Goal: Information Seeking & Learning: Learn about a topic

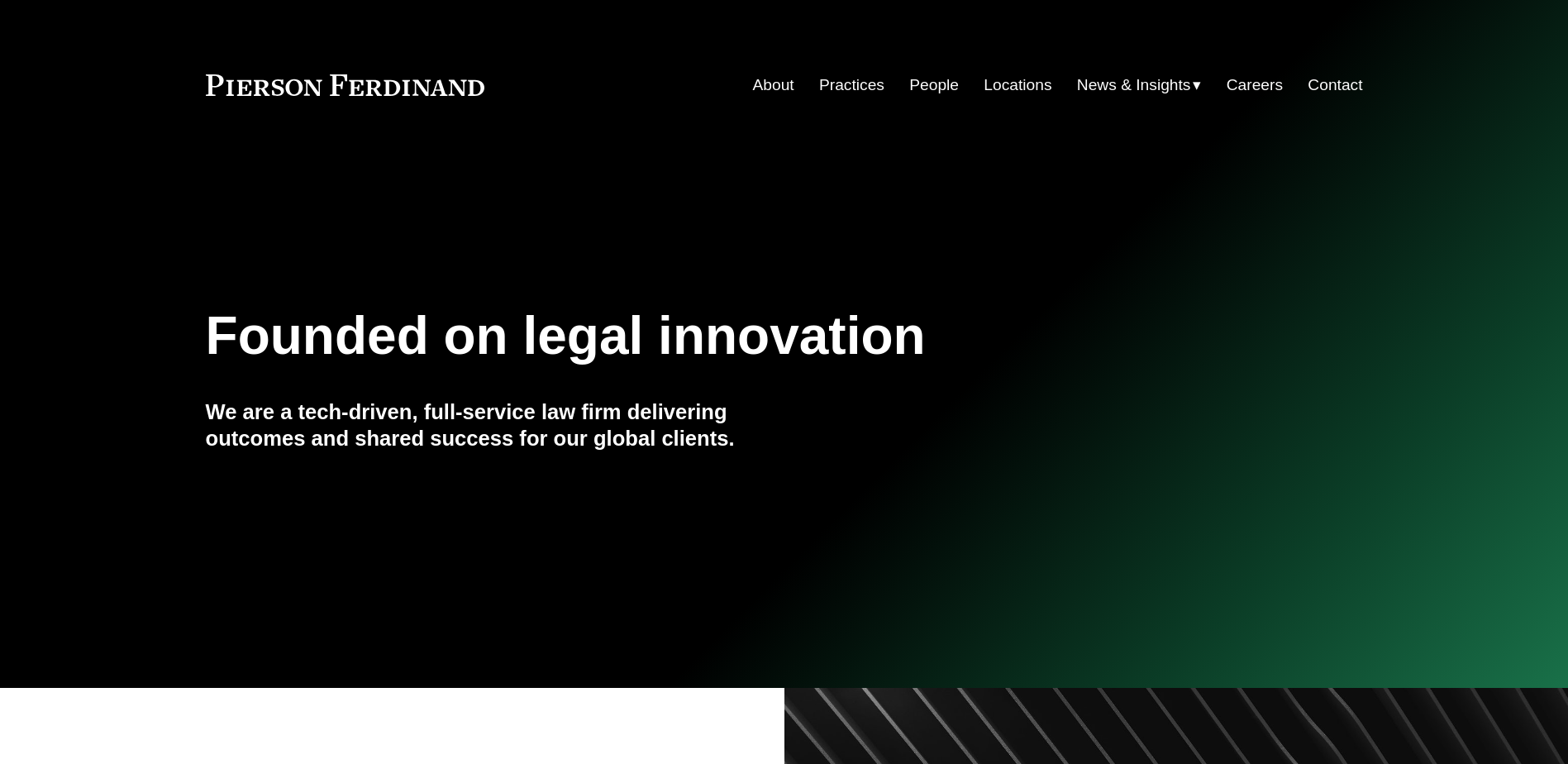
click at [1256, 83] on link "Careers" at bounding box center [1255, 85] width 56 height 32
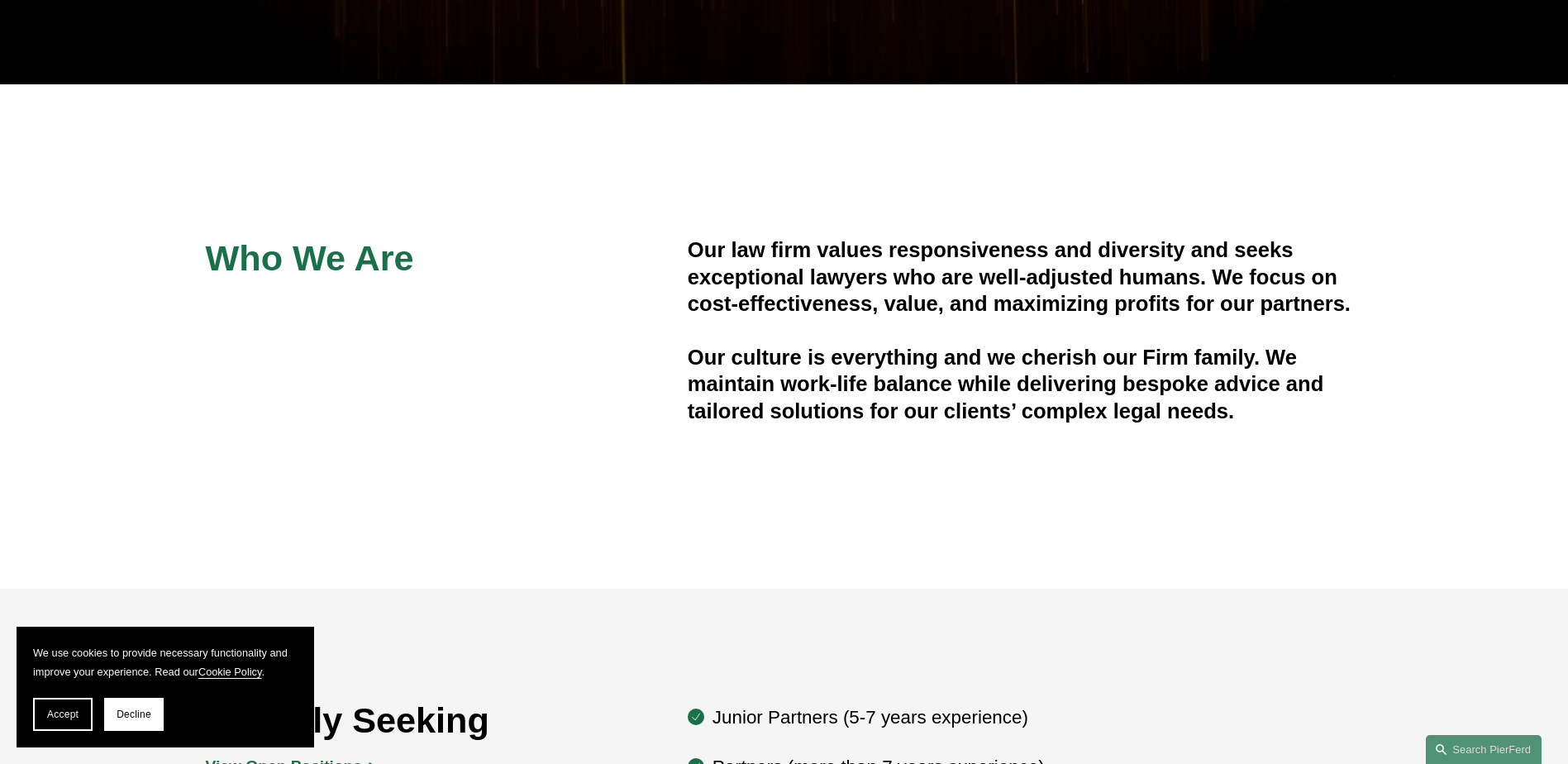
scroll to position [422, 0]
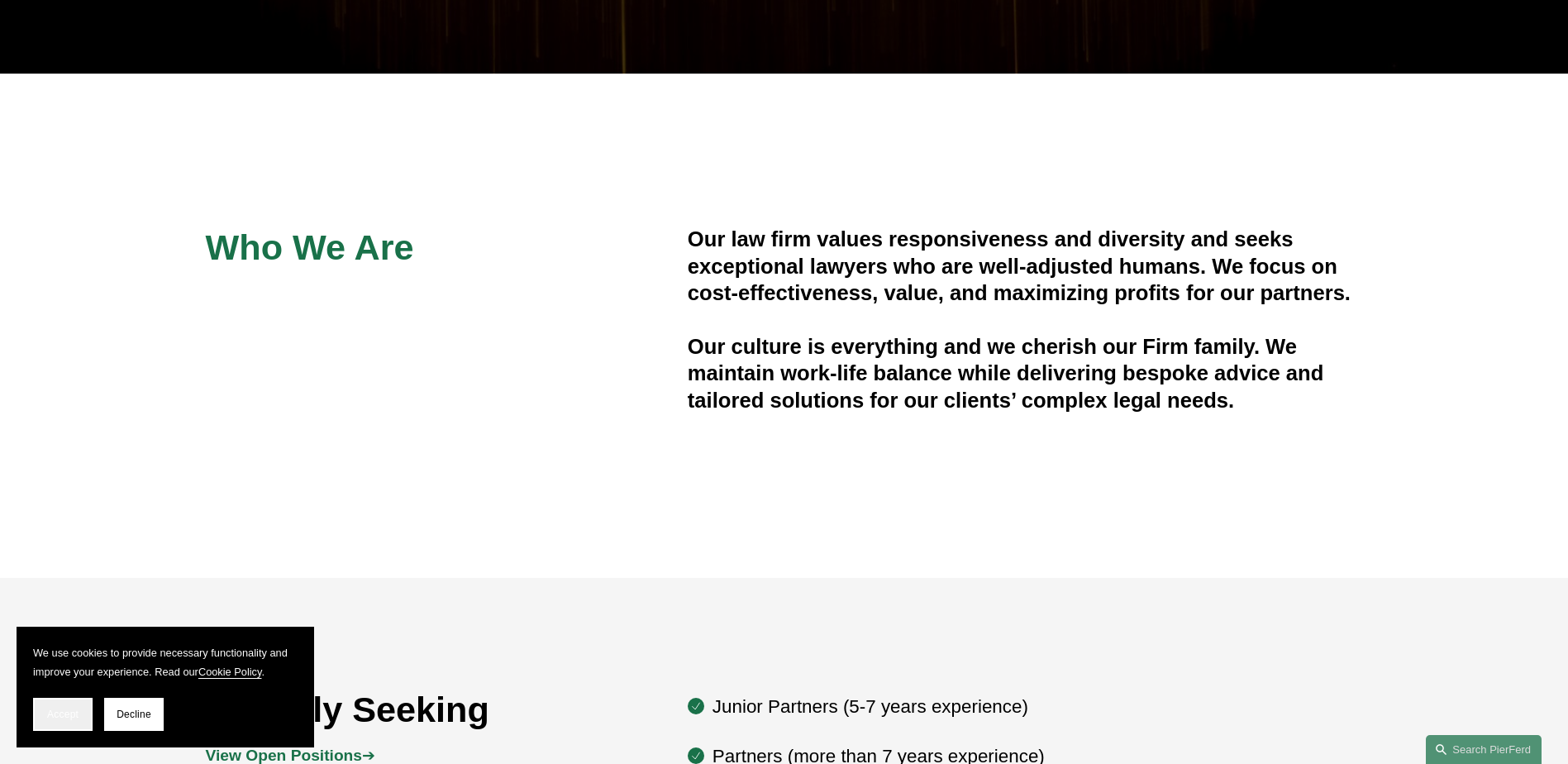
click at [74, 717] on span "Accept" at bounding box center [62, 715] width 31 height 12
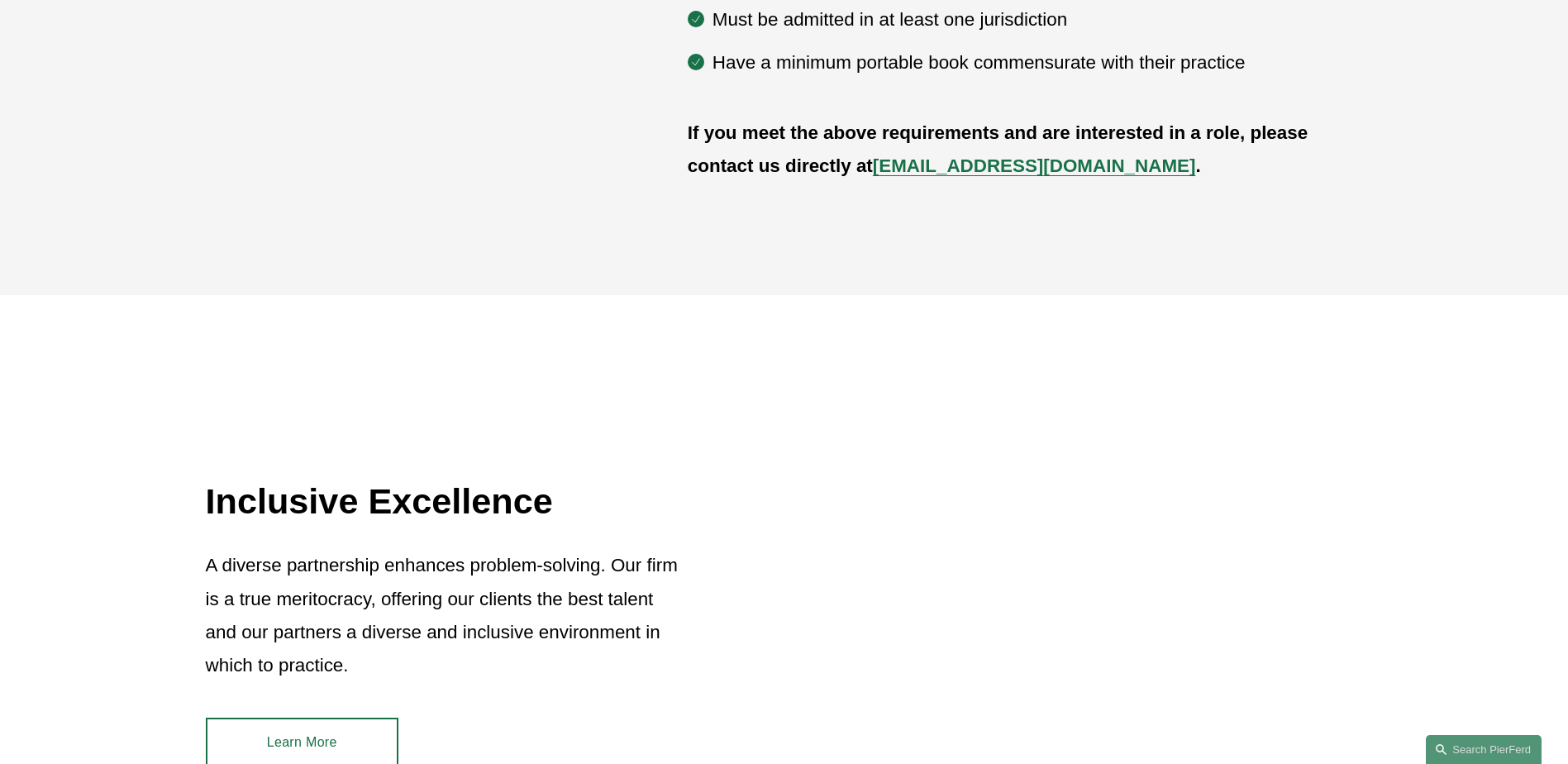
scroll to position [1579, 0]
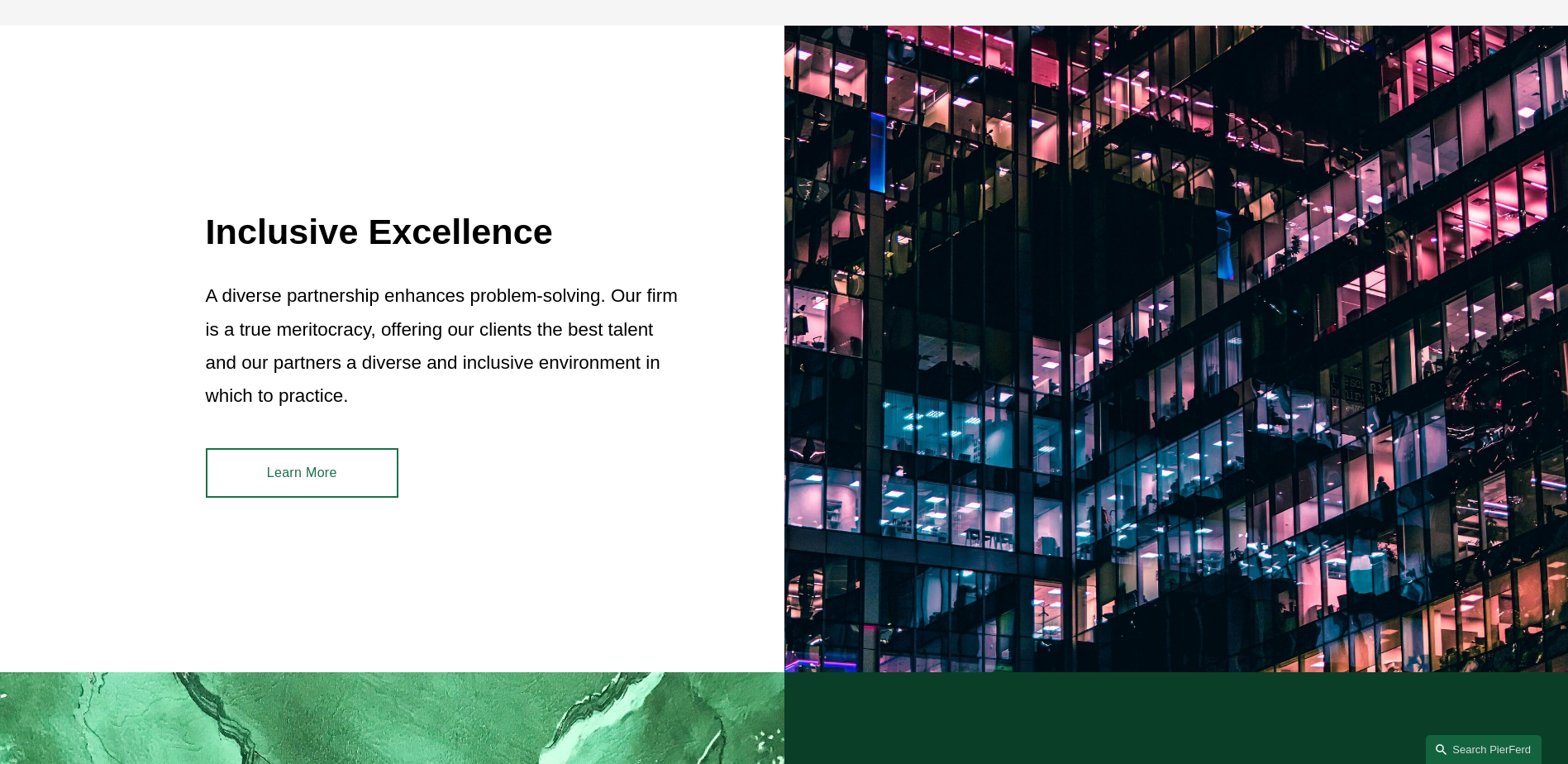
click at [308, 485] on link "Learn More" at bounding box center [302, 473] width 192 height 49
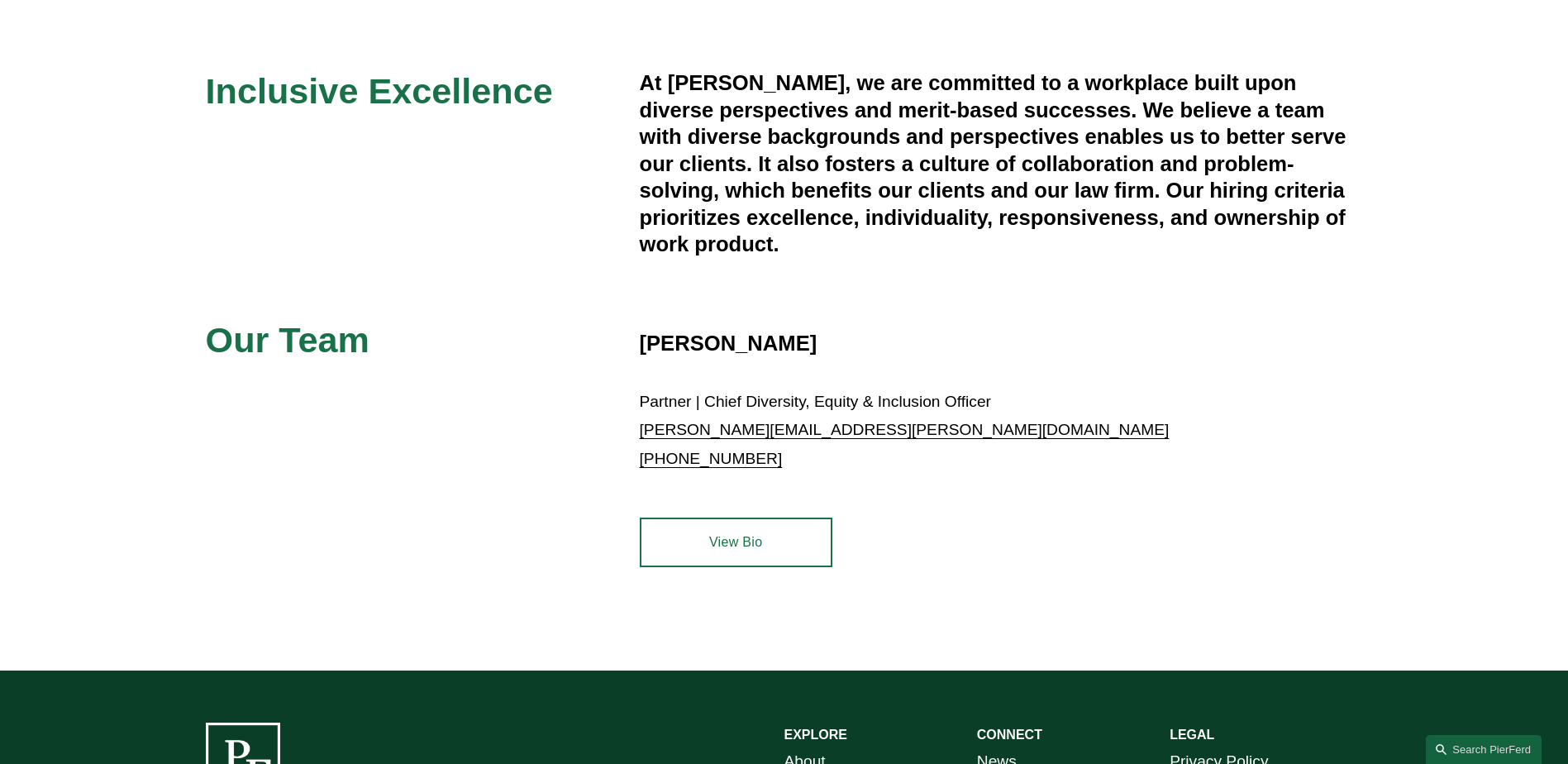
scroll to position [579, 0]
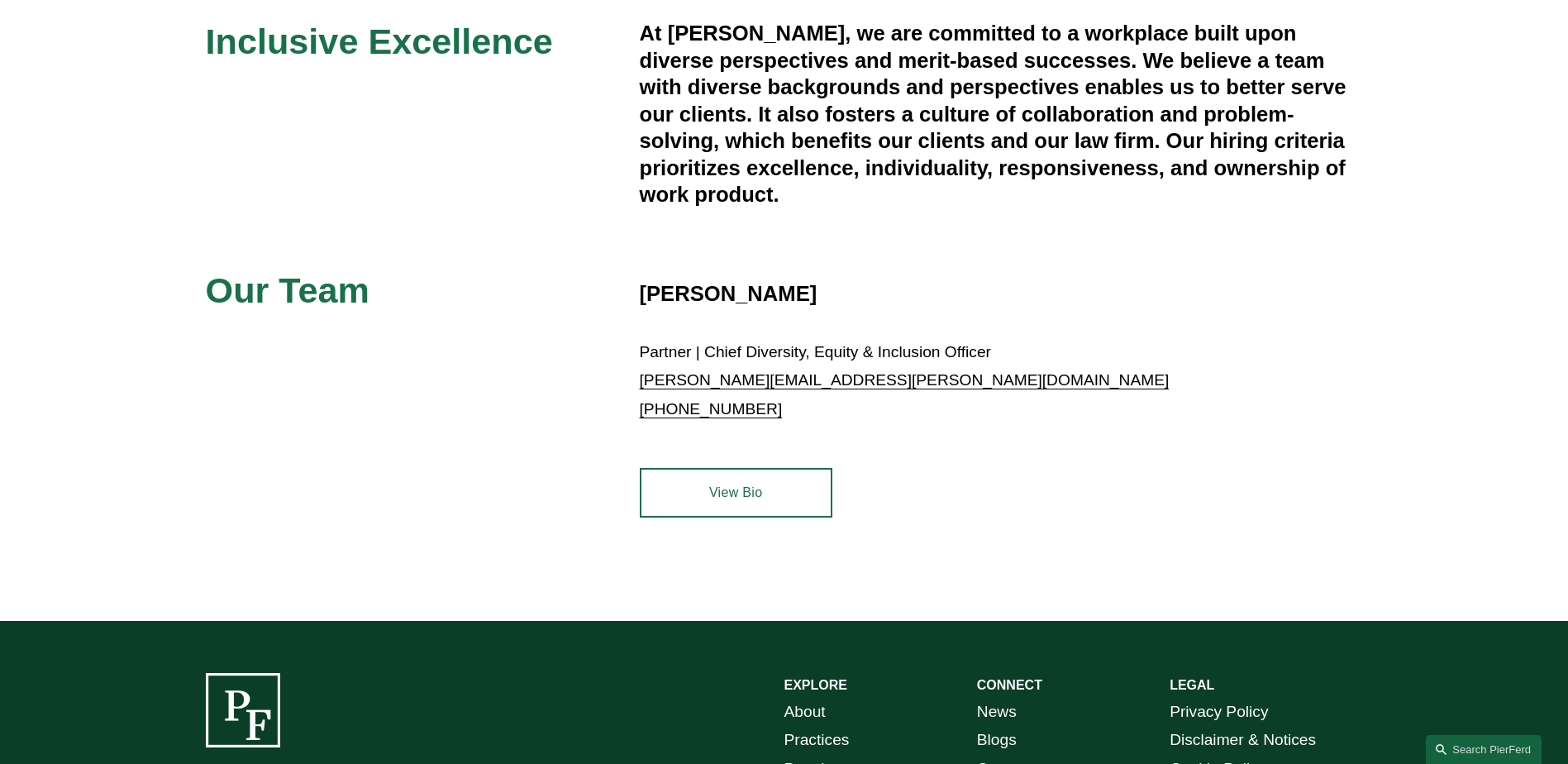
click at [739, 494] on link "View Bio" at bounding box center [735, 493] width 192 height 49
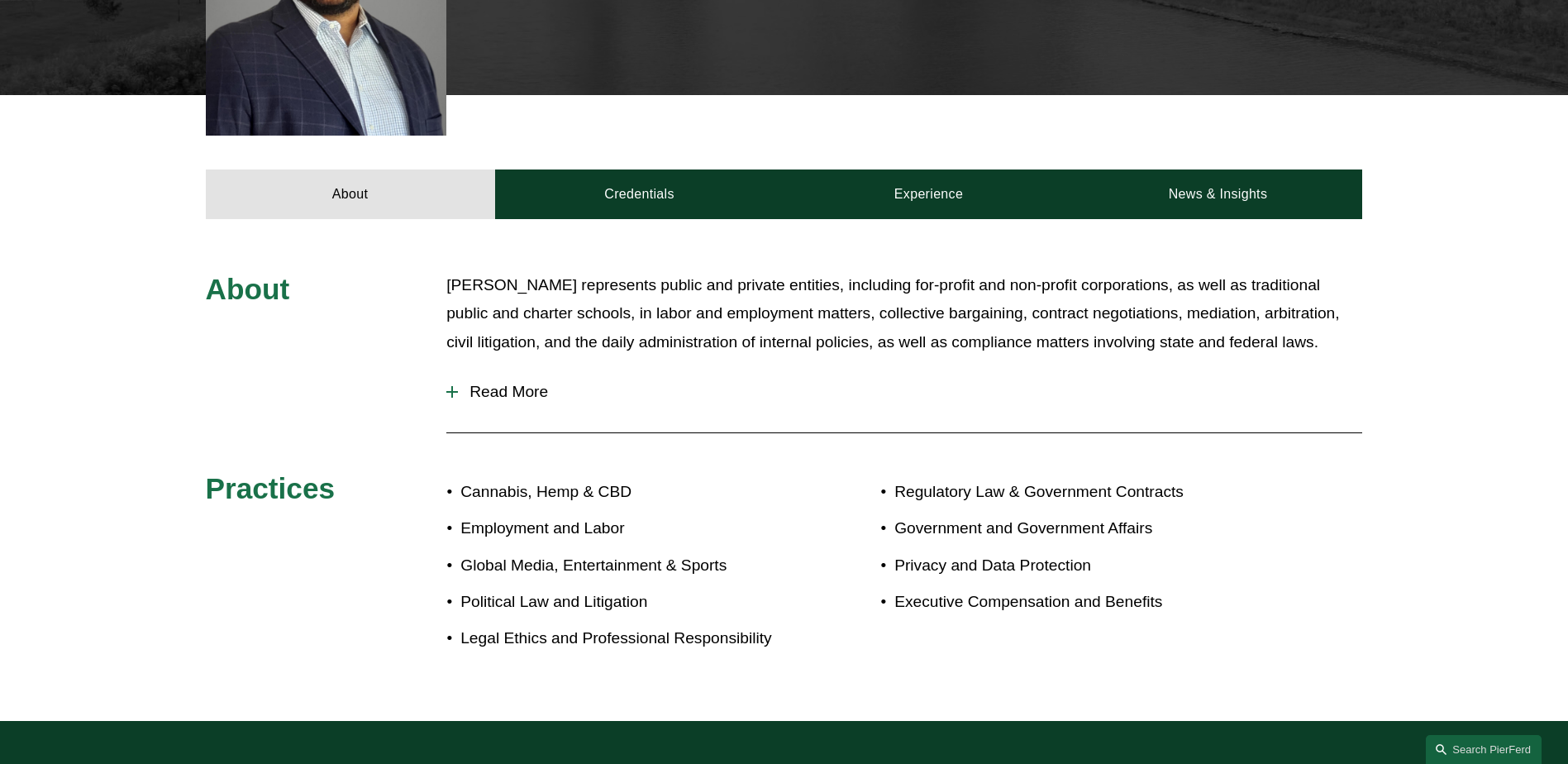
scroll to position [662, 0]
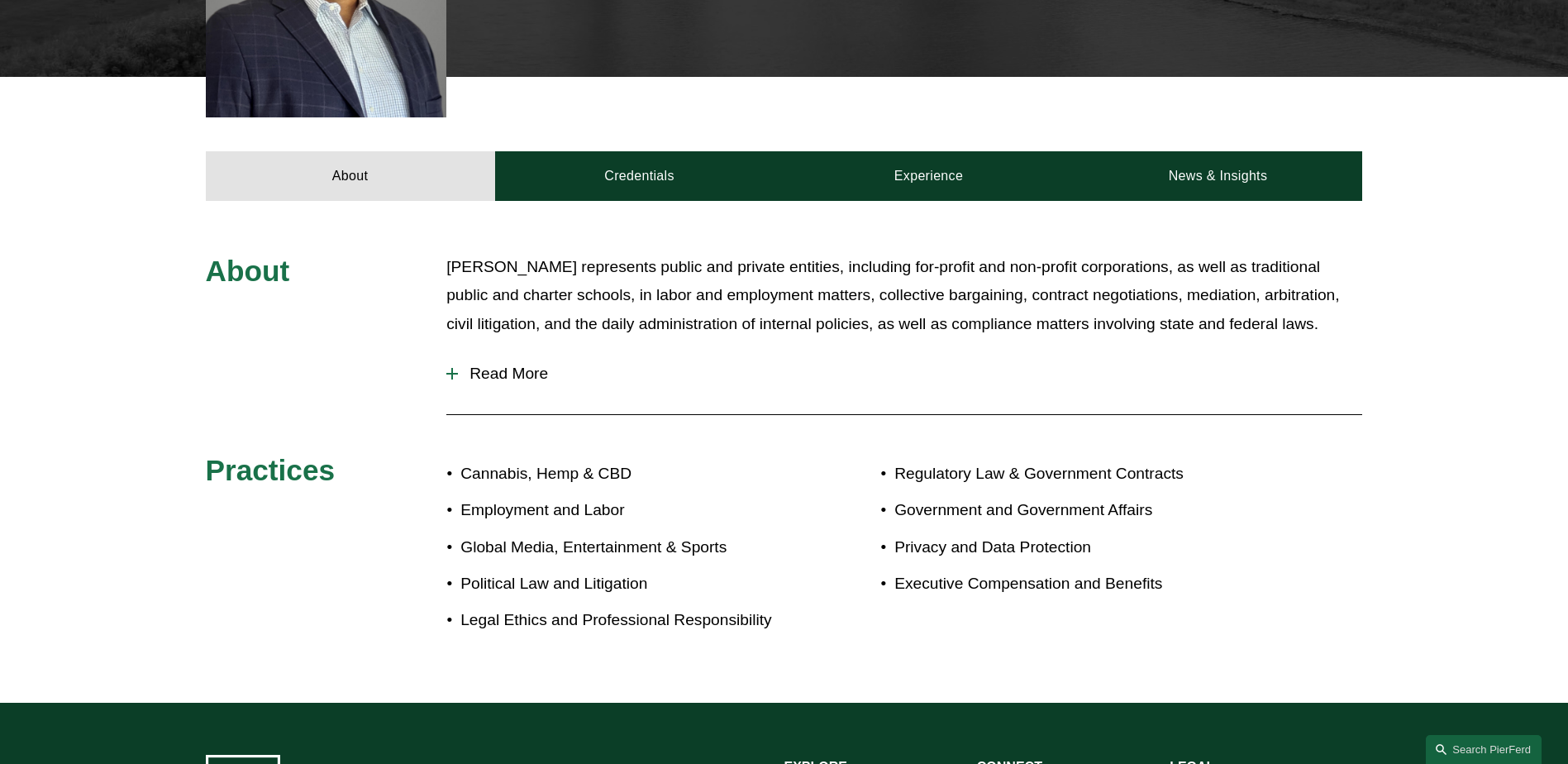
click at [499, 365] on span "Read More" at bounding box center [910, 373] width 904 height 18
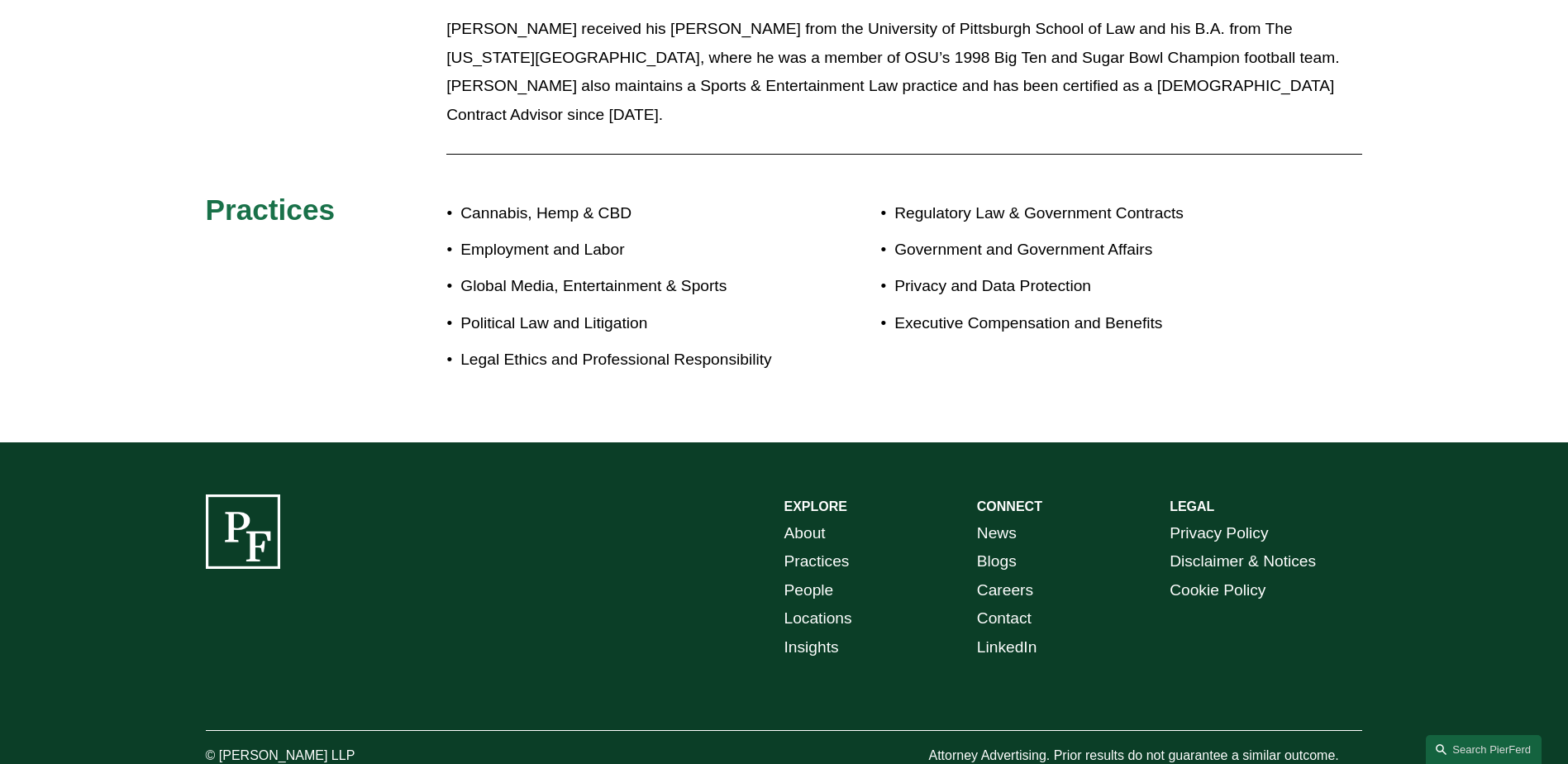
scroll to position [1202, 0]
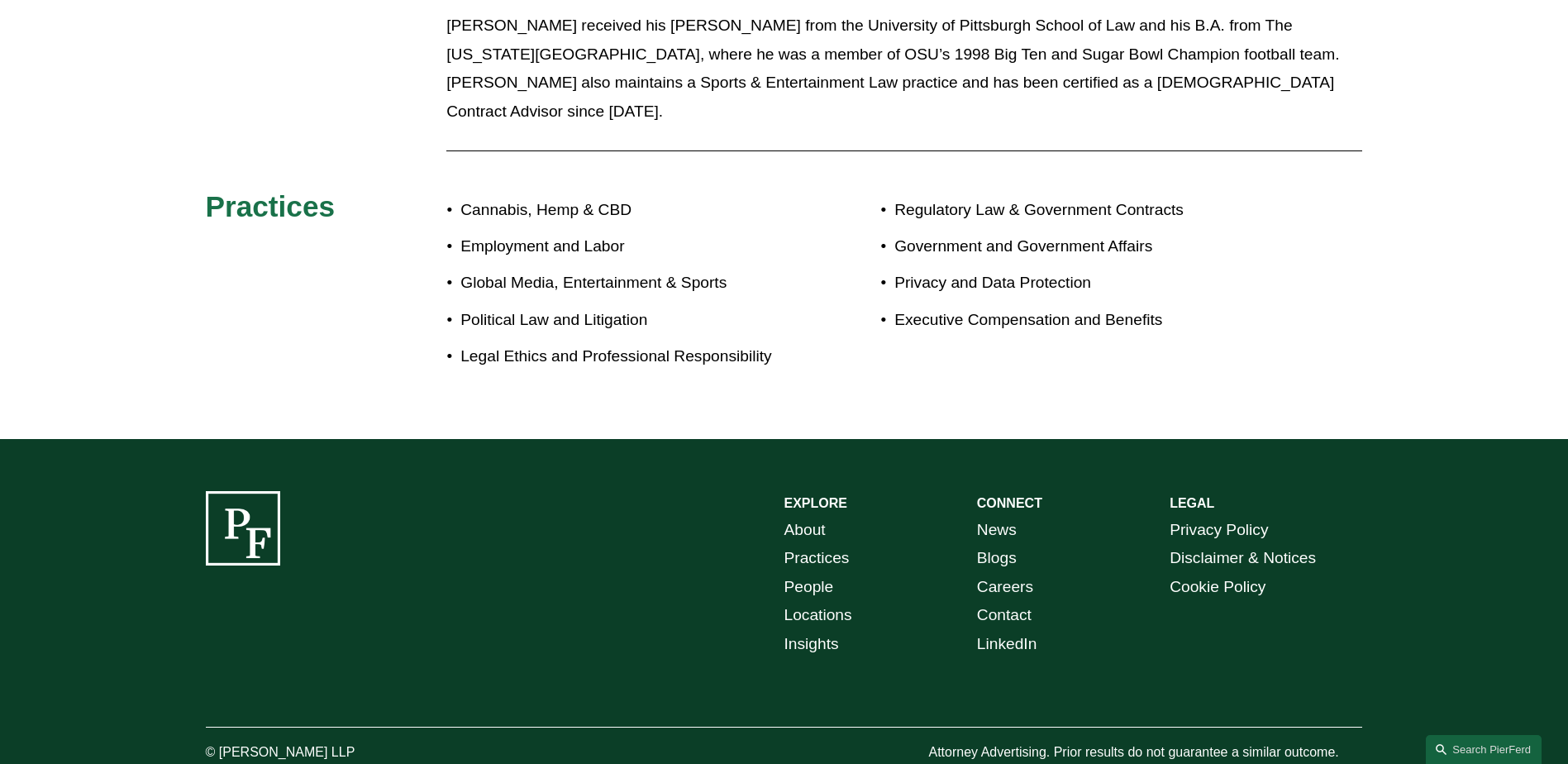
click at [1017, 573] on link "Careers" at bounding box center [1005, 588] width 56 height 29
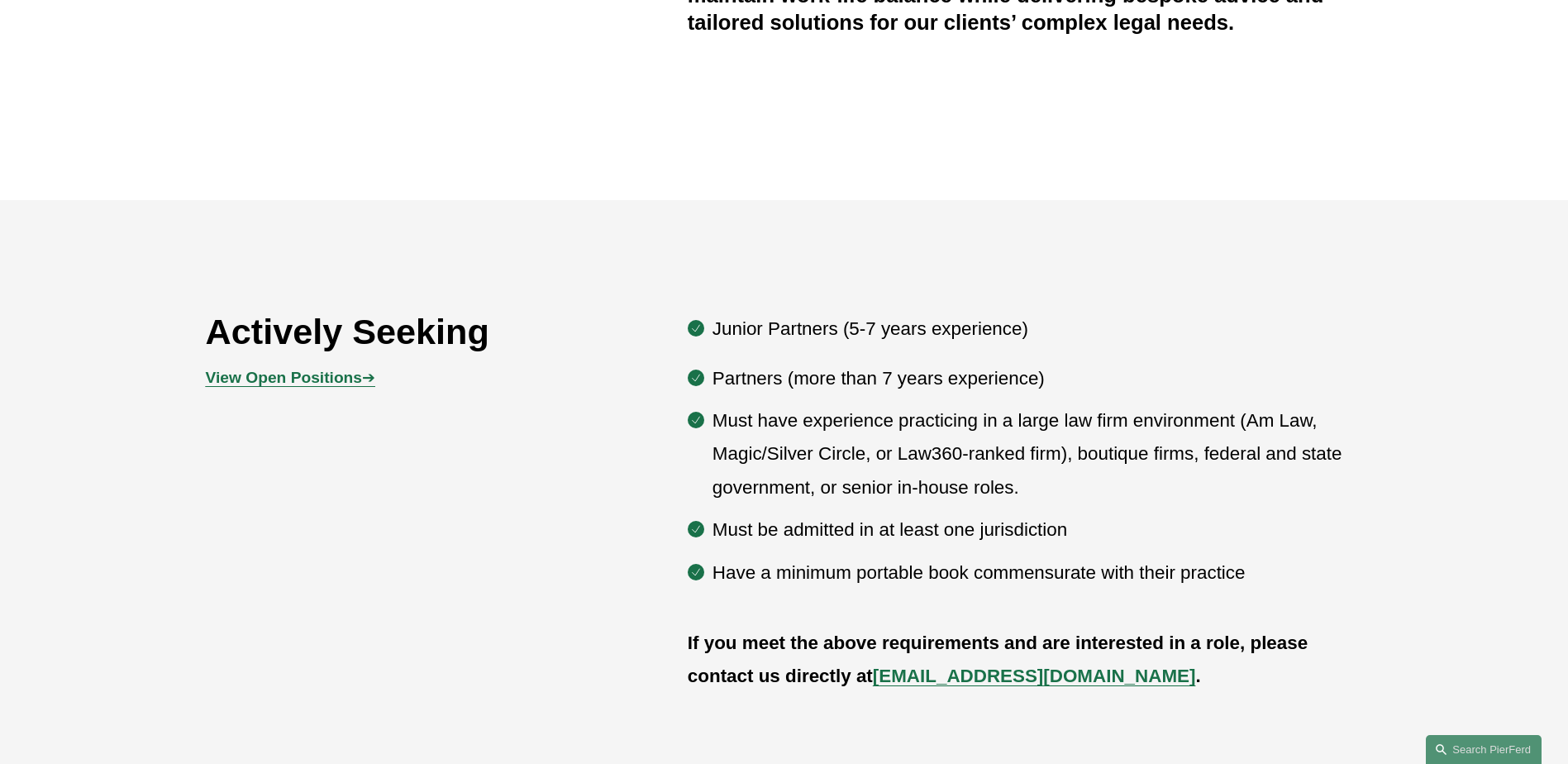
scroll to position [827, 0]
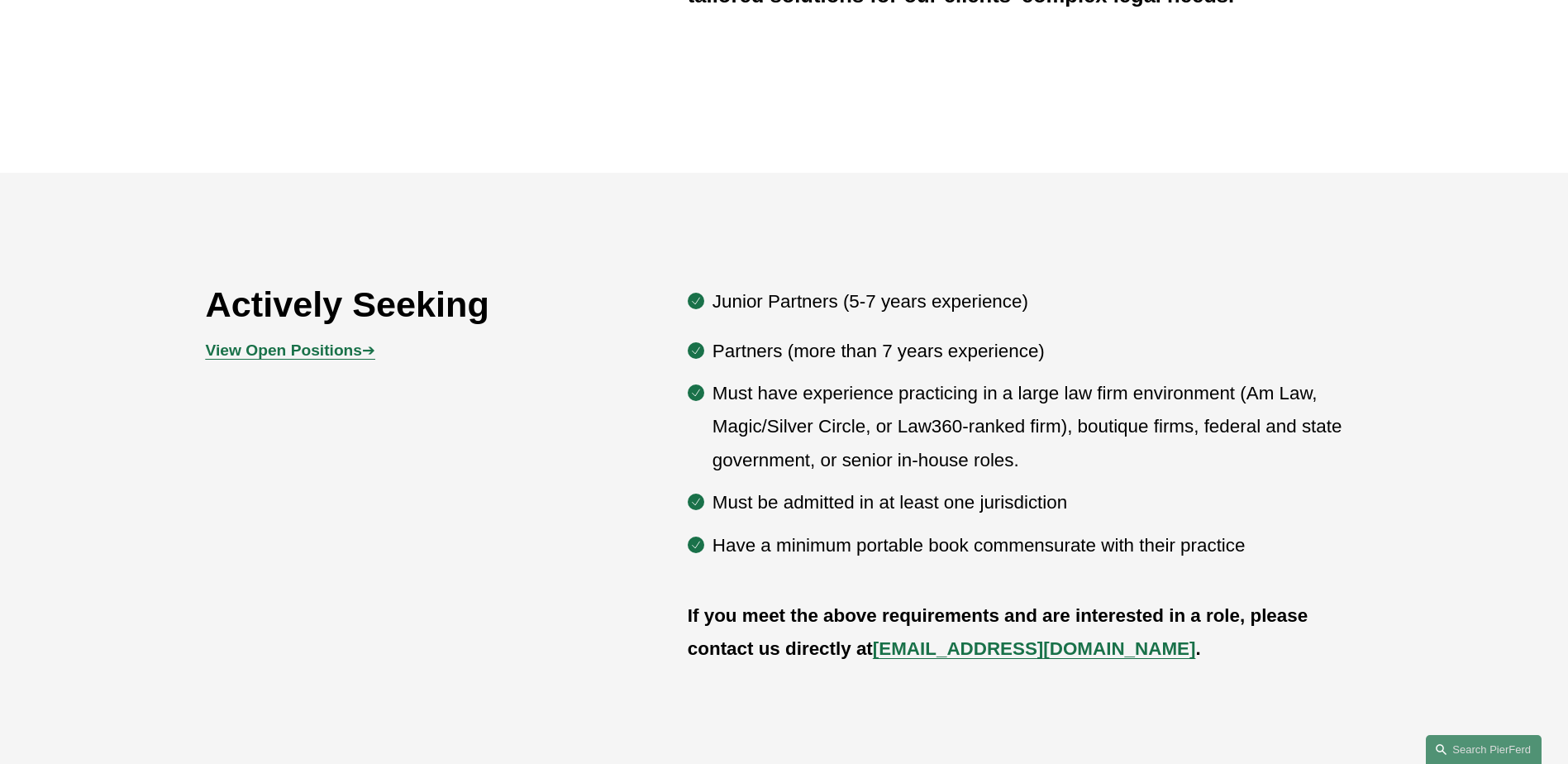
click at [289, 352] on strong "View Open Positions" at bounding box center [283, 350] width 156 height 17
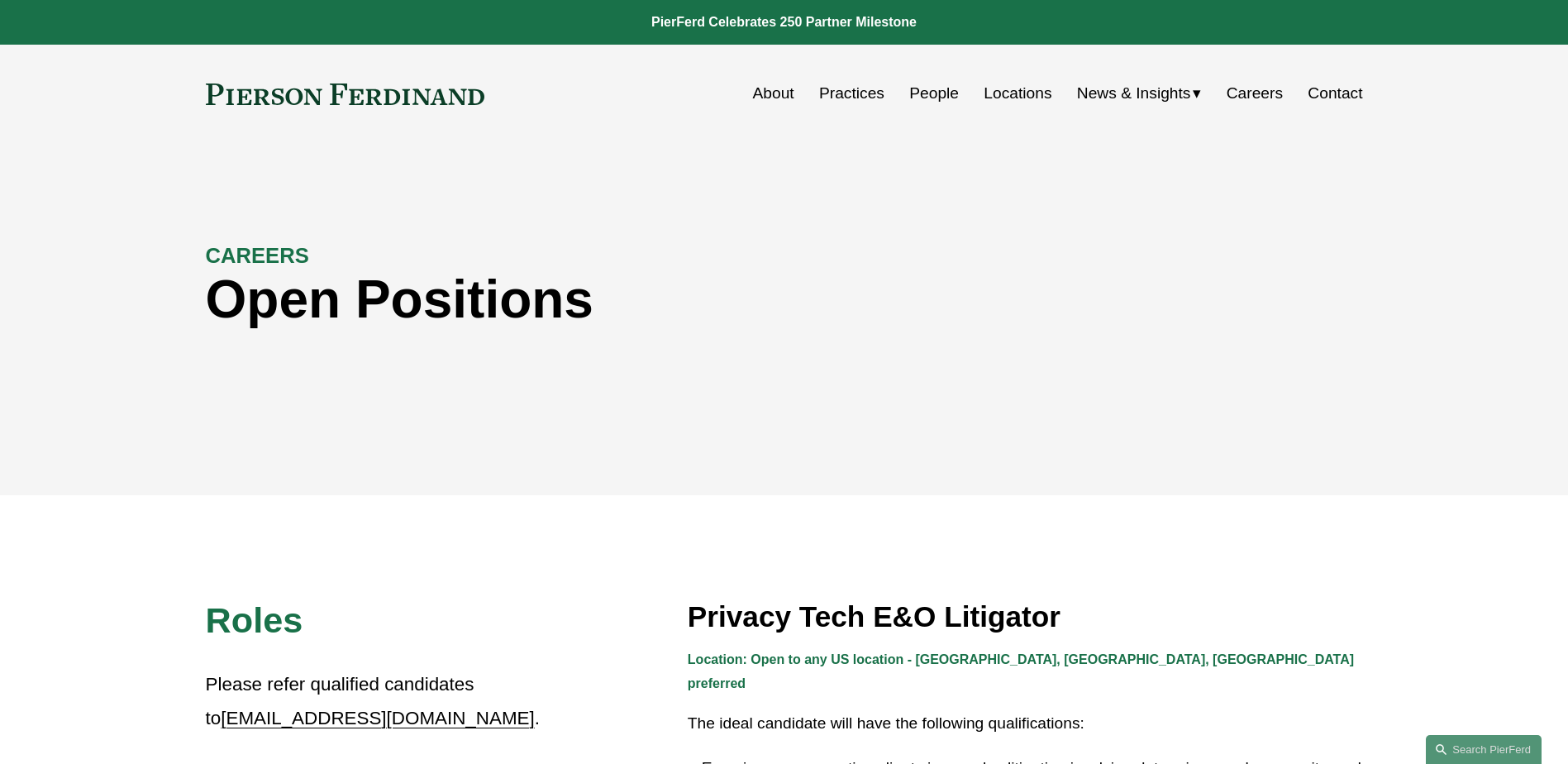
click at [934, 98] on link "People" at bounding box center [934, 93] width 49 height 32
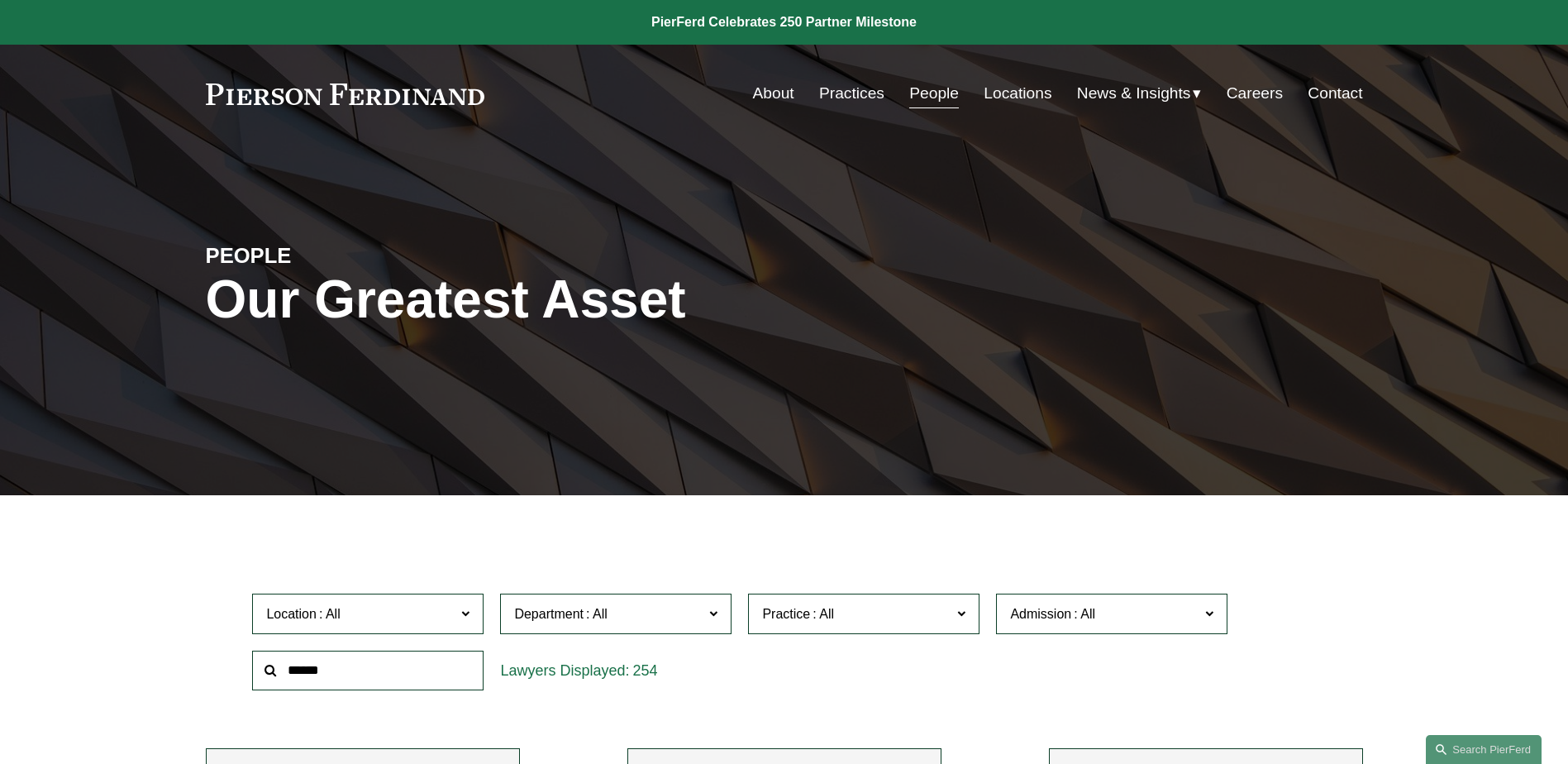
click at [753, 91] on link "About" at bounding box center [773, 93] width 42 height 32
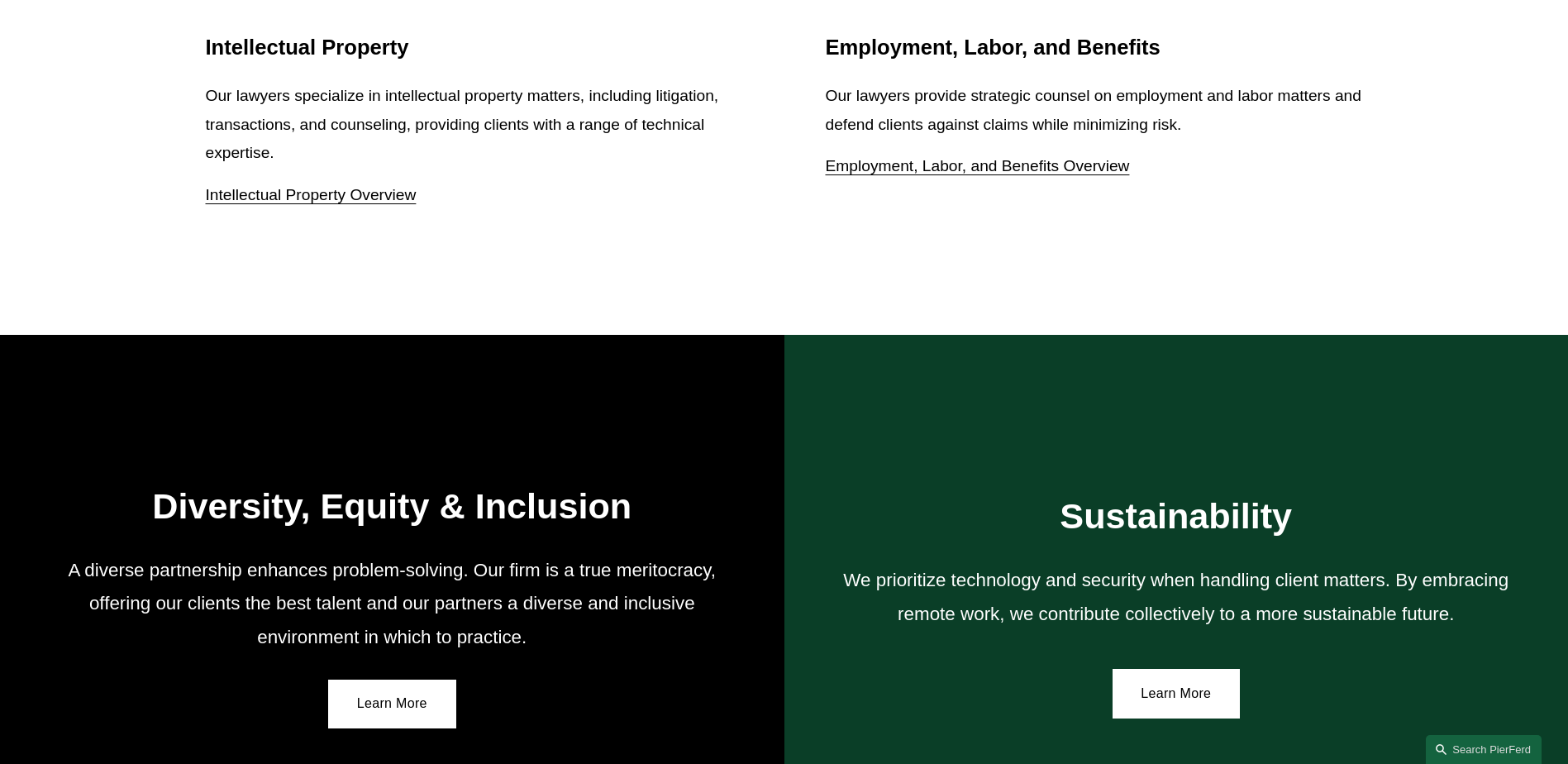
scroll to position [2812, 0]
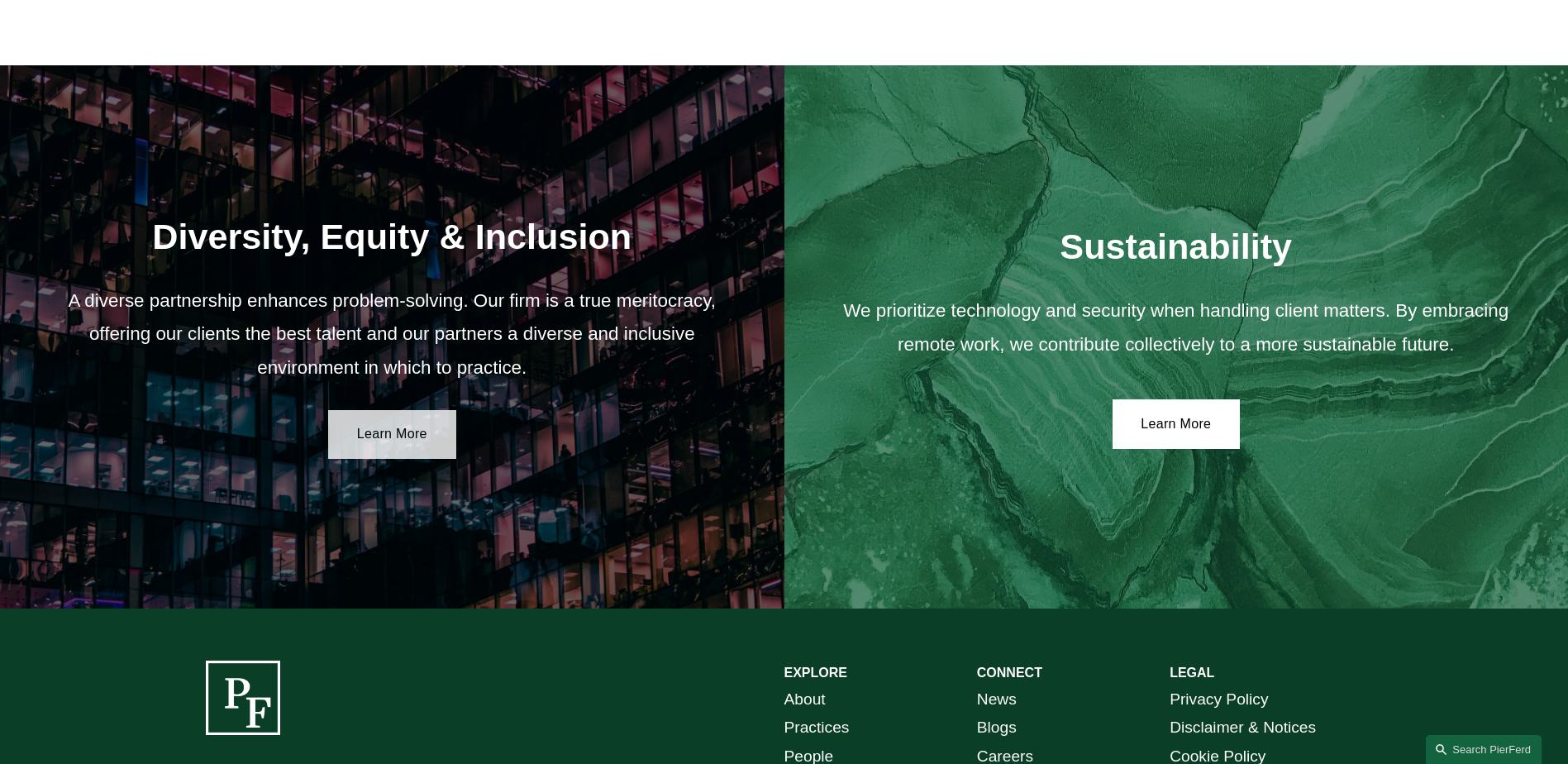
click at [368, 443] on link "Learn More" at bounding box center [392, 435] width 128 height 49
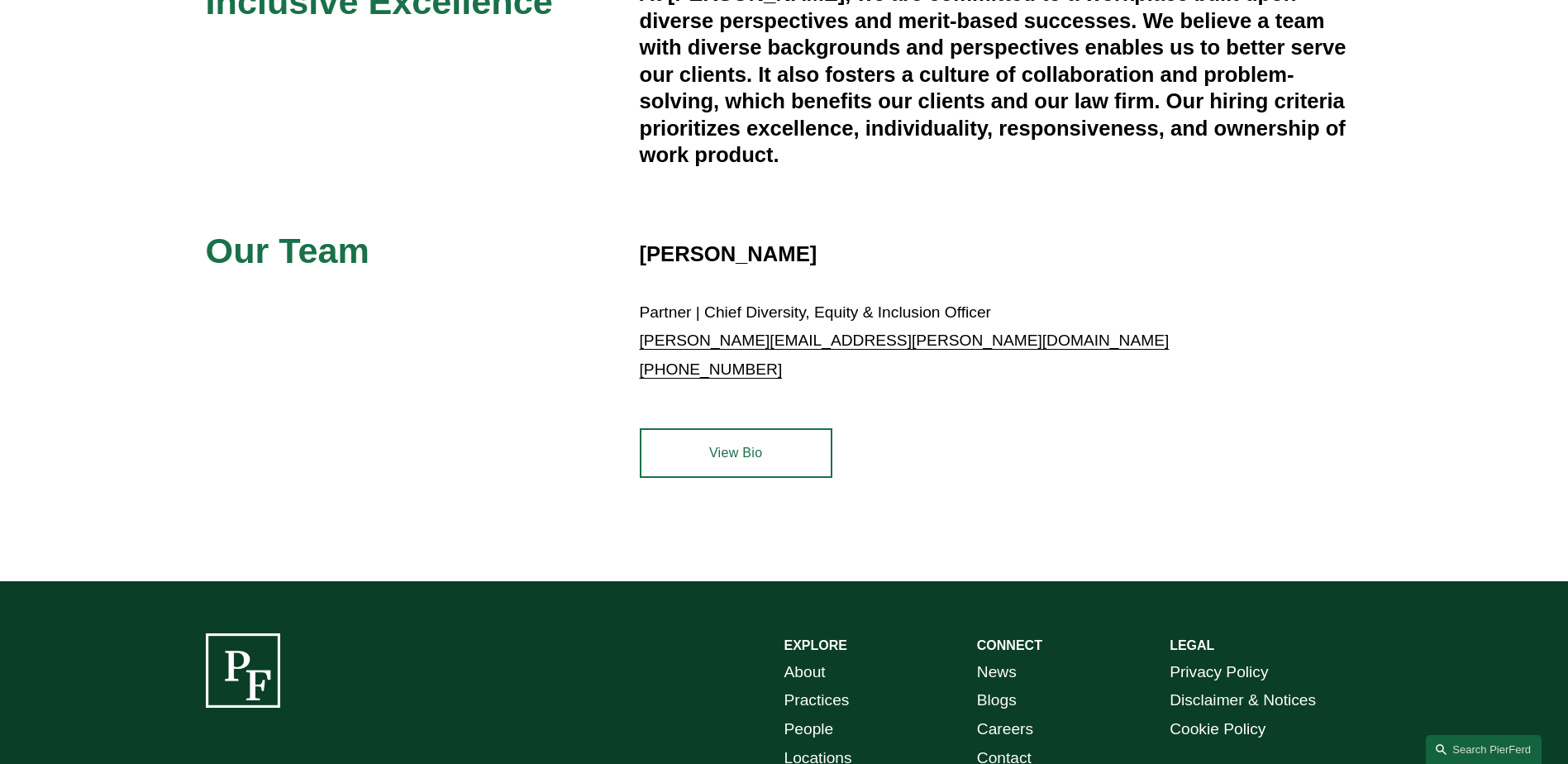
scroll to position [816, 0]
